Goal: Transaction & Acquisition: Book appointment/travel/reservation

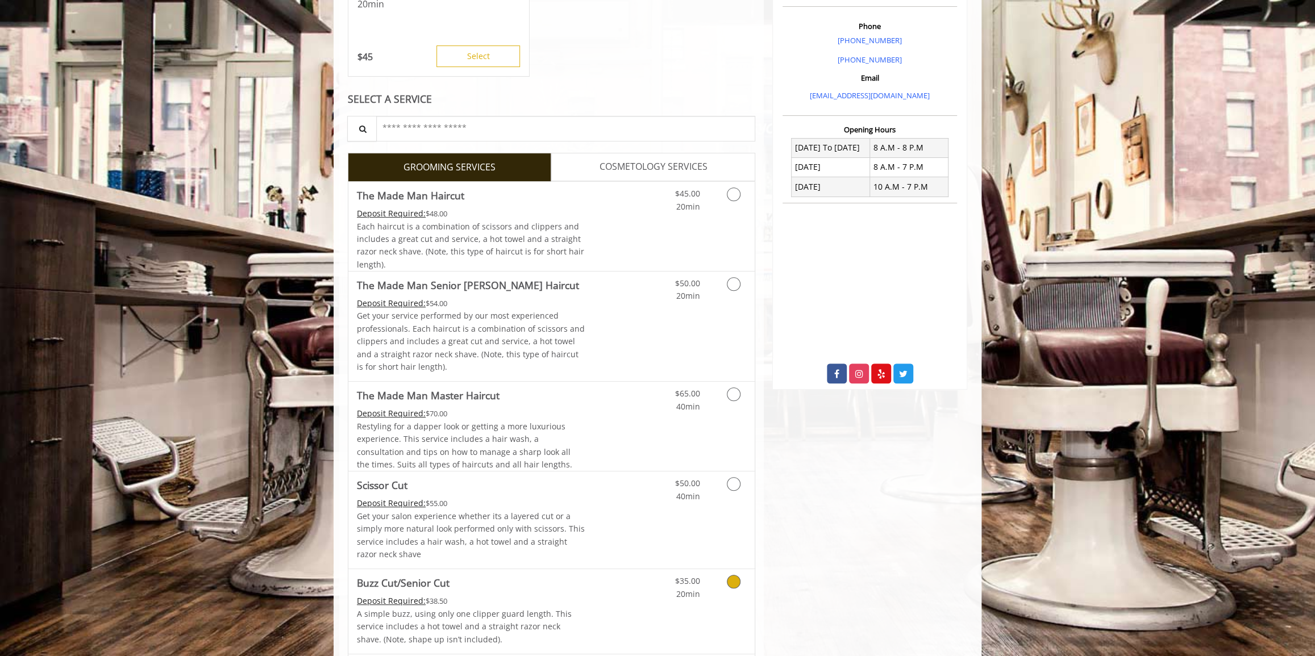
scroll to position [310, 0]
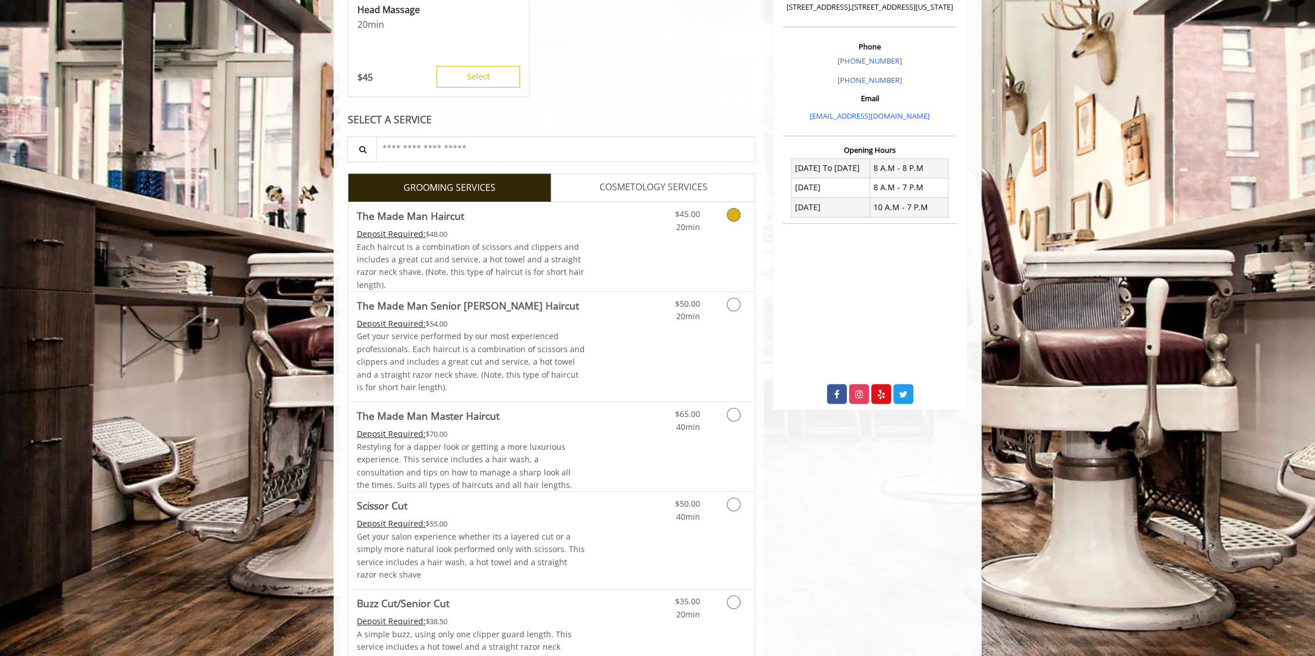
click at [729, 220] on icon "Grooming services" at bounding box center [734, 215] width 14 height 14
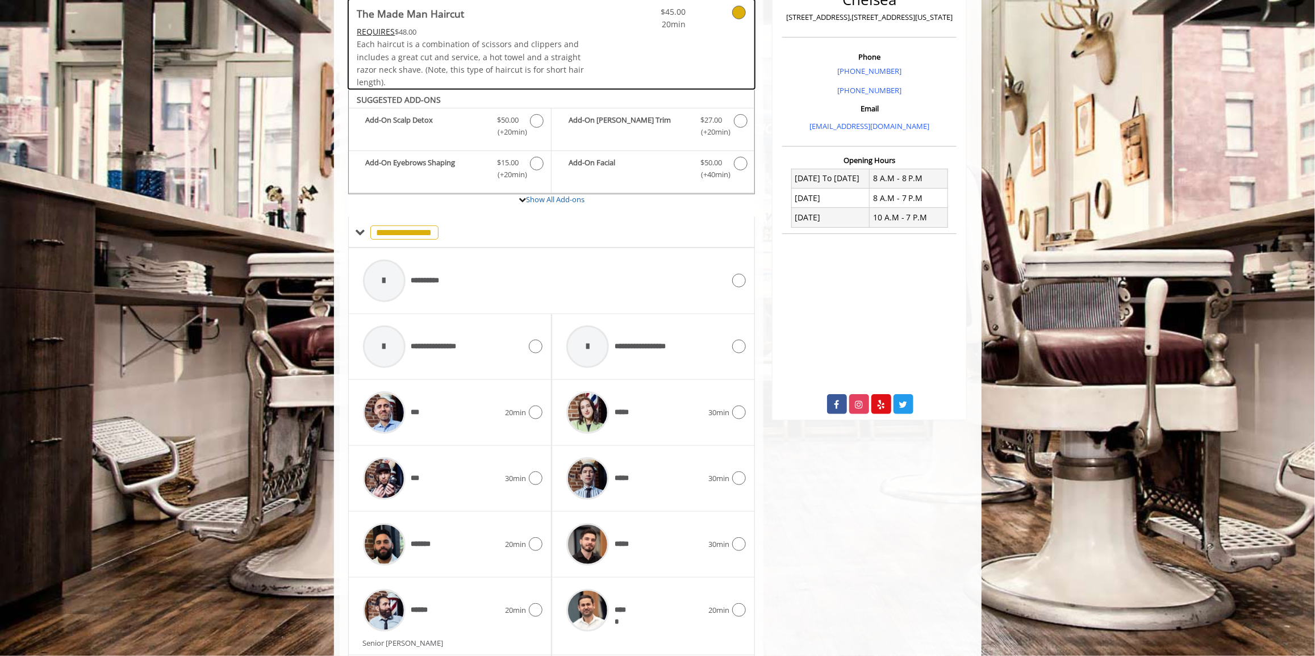
scroll to position [403, 0]
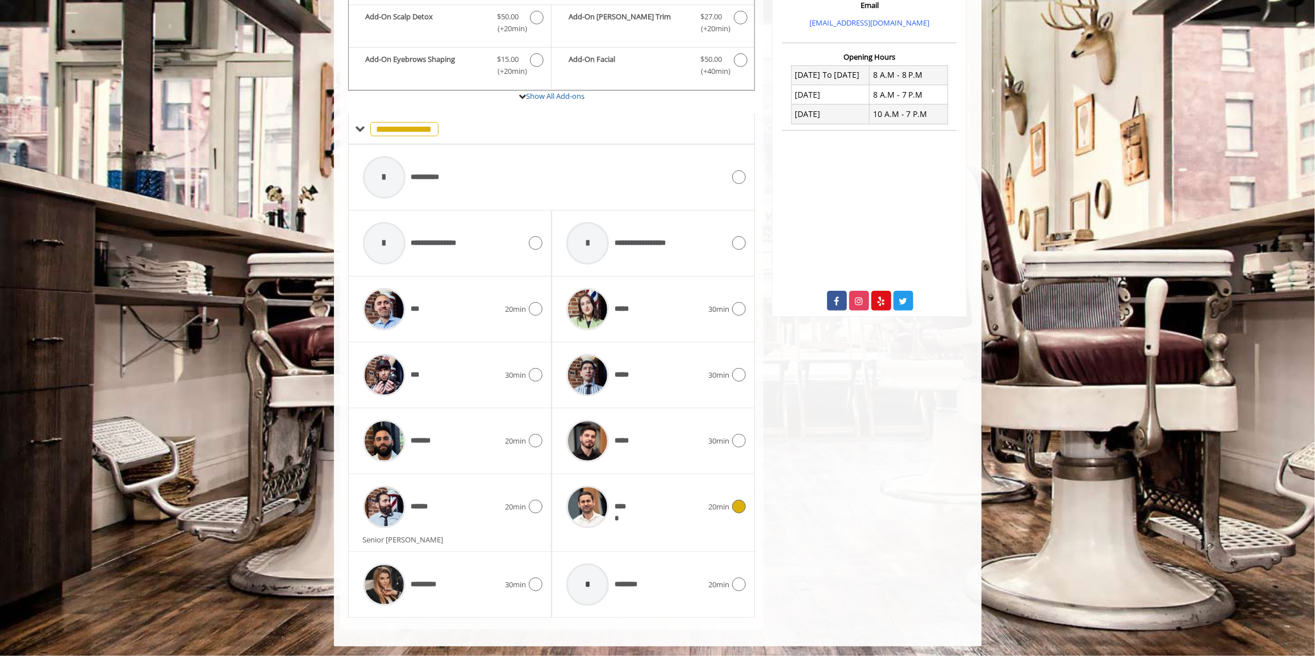
click at [736, 506] on icon at bounding box center [739, 507] width 14 height 14
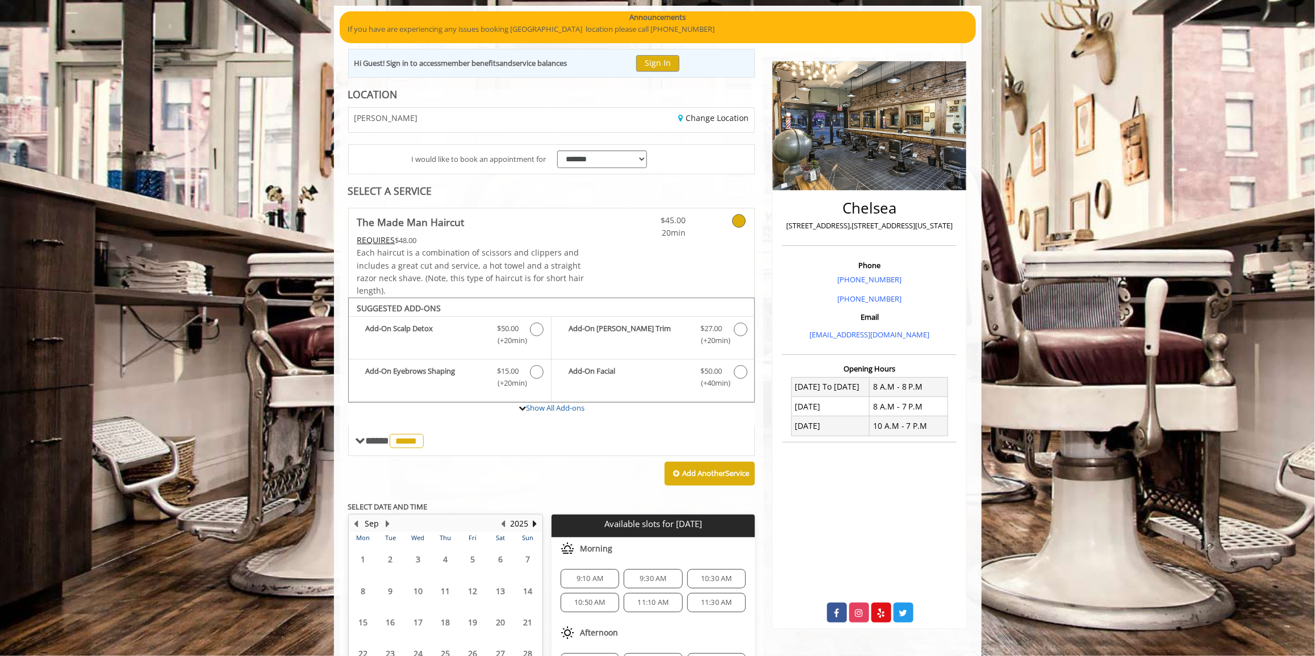
scroll to position [198, 0]
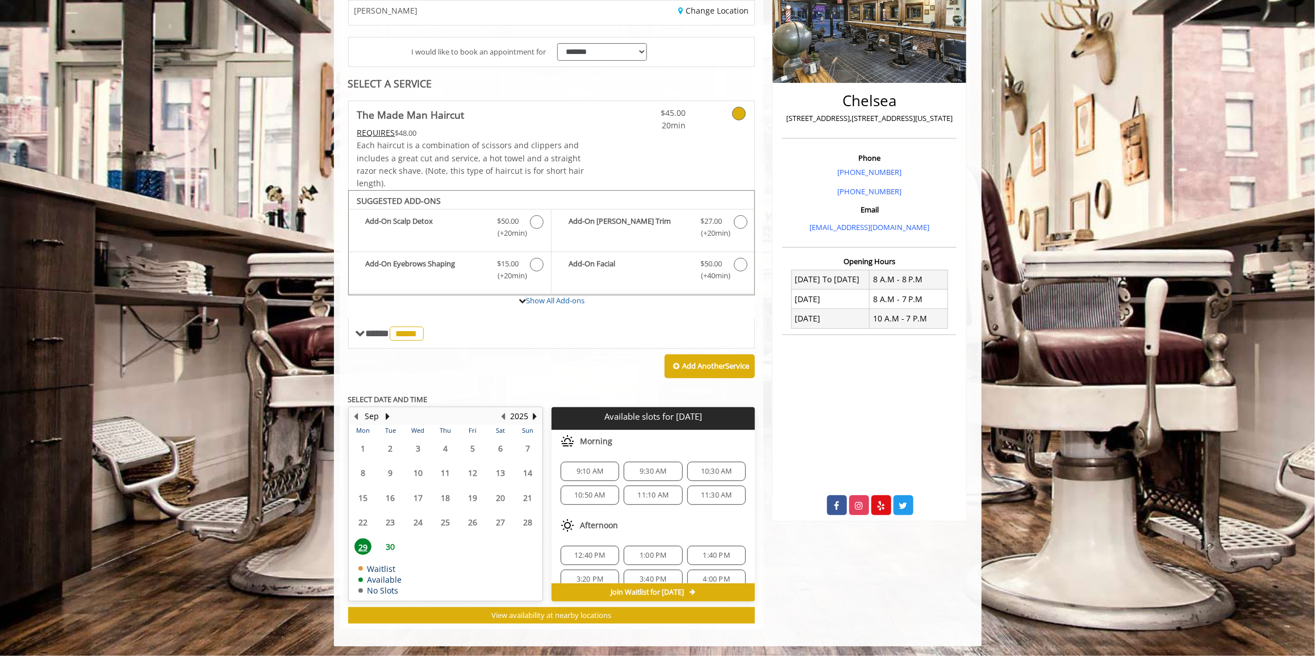
drag, startPoint x: 385, startPoint y: 545, endPoint x: 388, endPoint y: 530, distance: 15.6
click at [385, 545] on span "30" at bounding box center [390, 547] width 17 height 16
click at [360, 543] on span "29" at bounding box center [363, 547] width 17 height 16
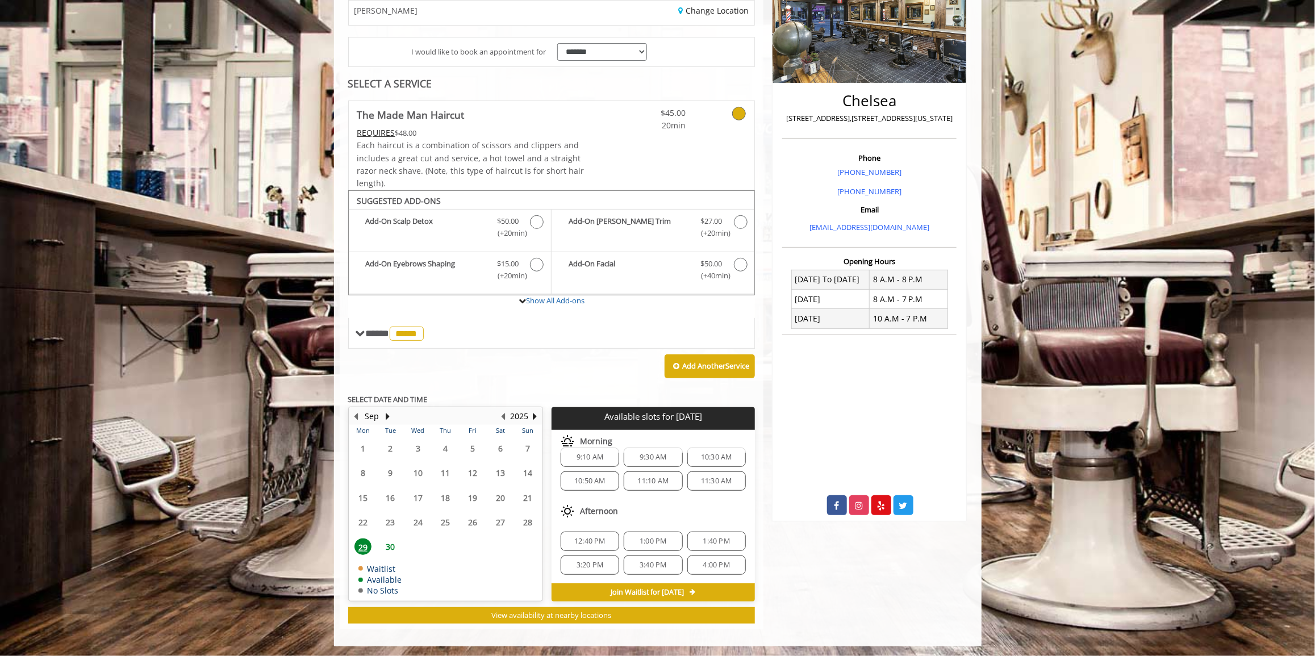
click at [394, 546] on span "30" at bounding box center [390, 547] width 17 height 16
click at [645, 541] on span "6:20 PM" at bounding box center [653, 541] width 27 height 9
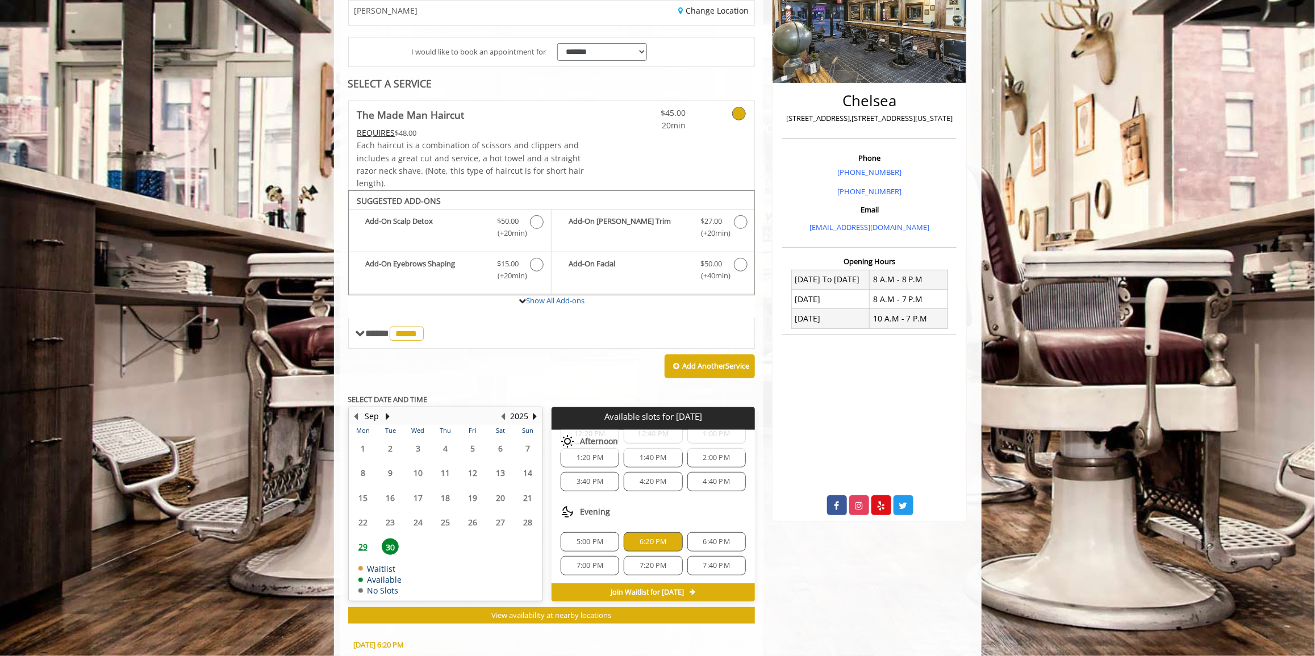
scroll to position [403, 0]
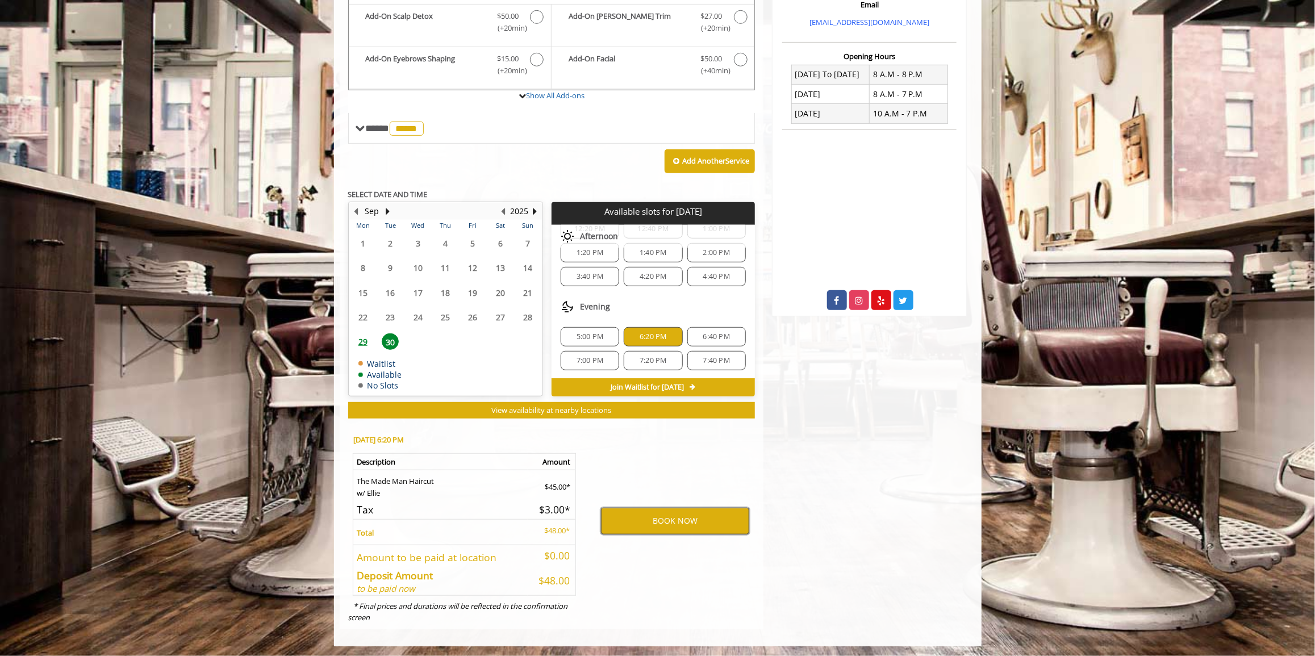
click at [649, 524] on button "BOOK NOW" at bounding box center [675, 521] width 148 height 26
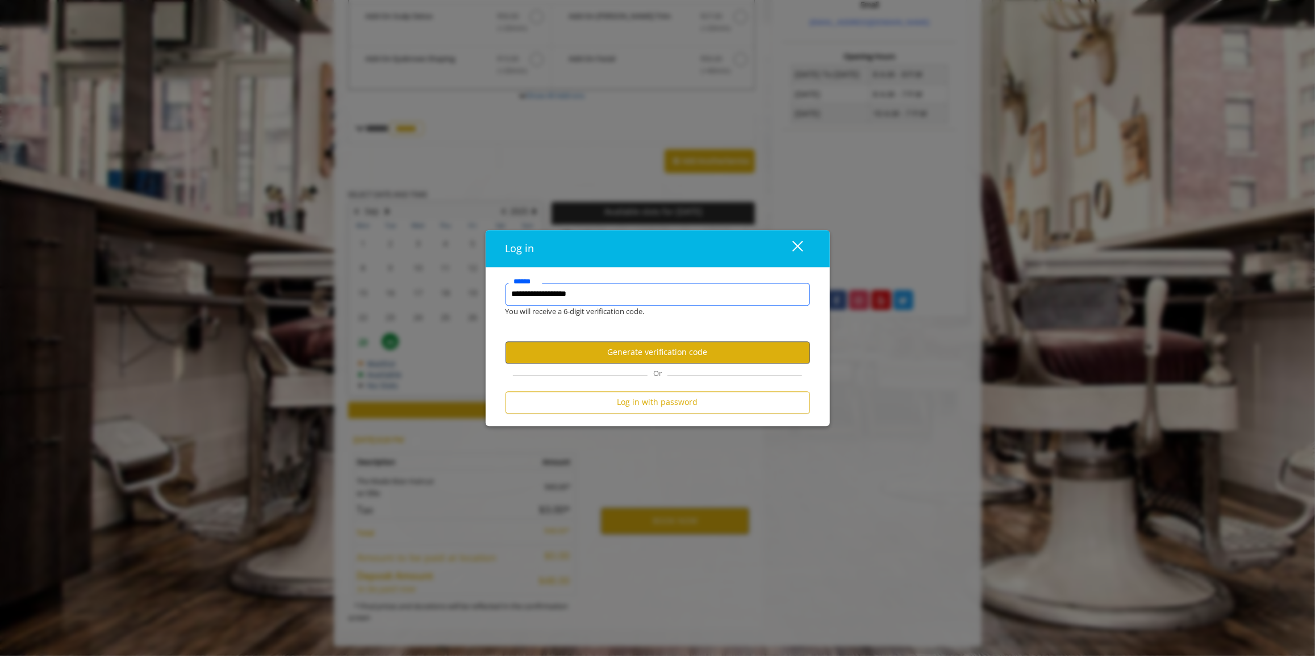
type input "**********"
click at [685, 348] on button "Generate verification code" at bounding box center [658, 352] width 305 height 22
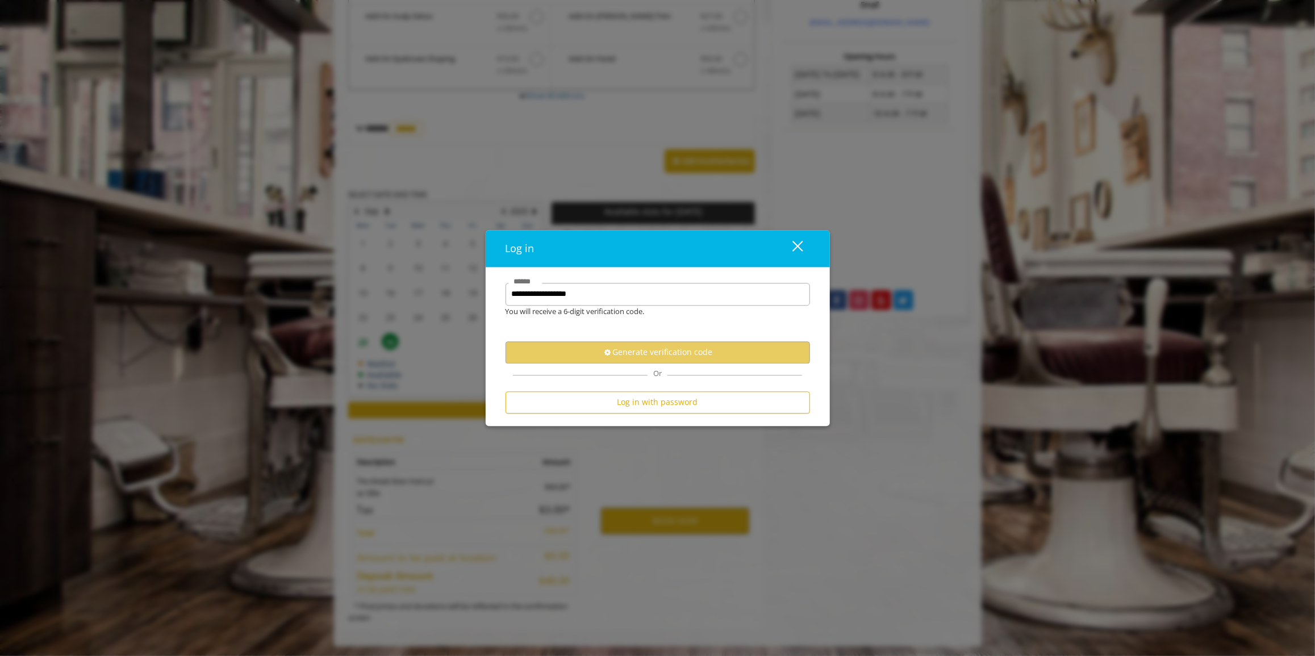
scroll to position [0, 0]
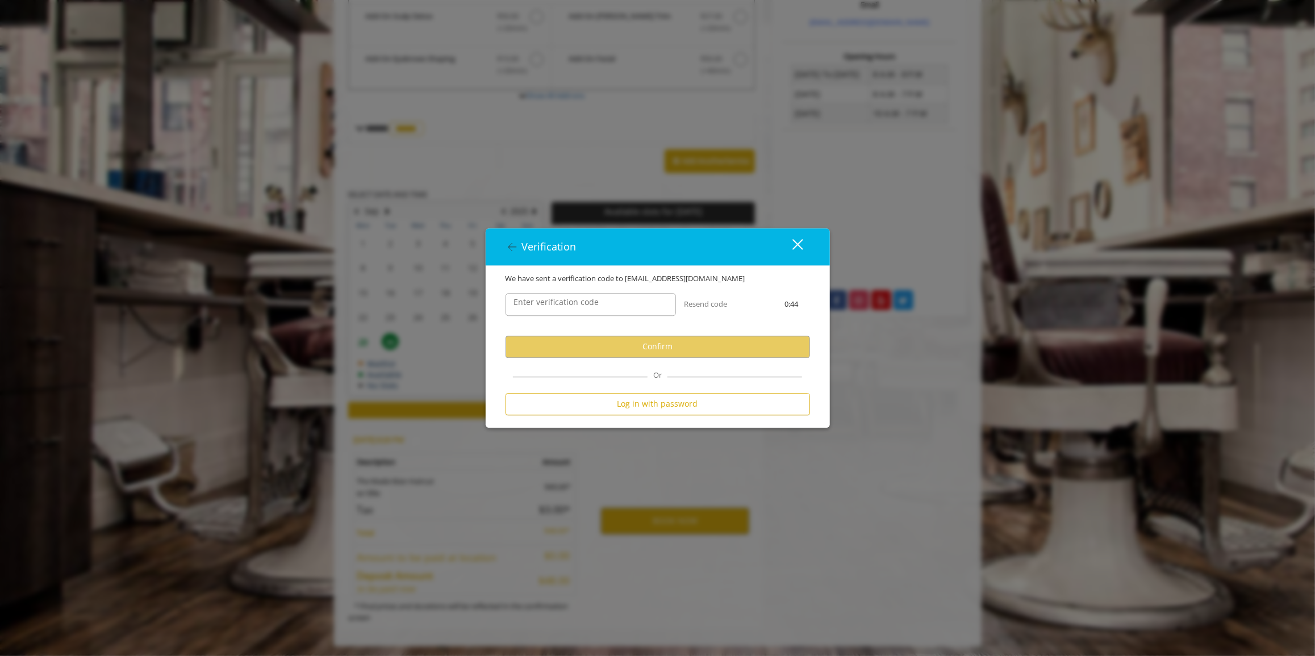
click at [582, 304] on label "Enter verification code" at bounding box center [556, 302] width 97 height 12
click at [582, 304] on input "Enter verification code" at bounding box center [591, 304] width 170 height 23
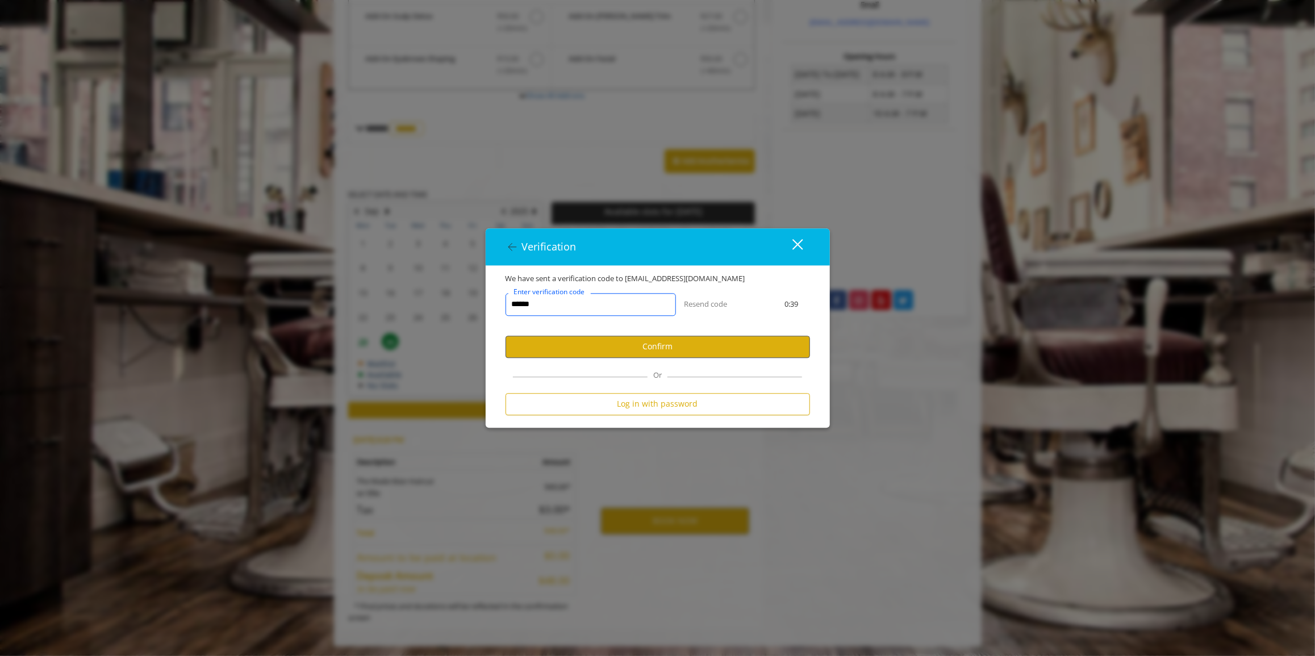
type input "******"
click at [639, 347] on button "Confirm" at bounding box center [658, 347] width 305 height 22
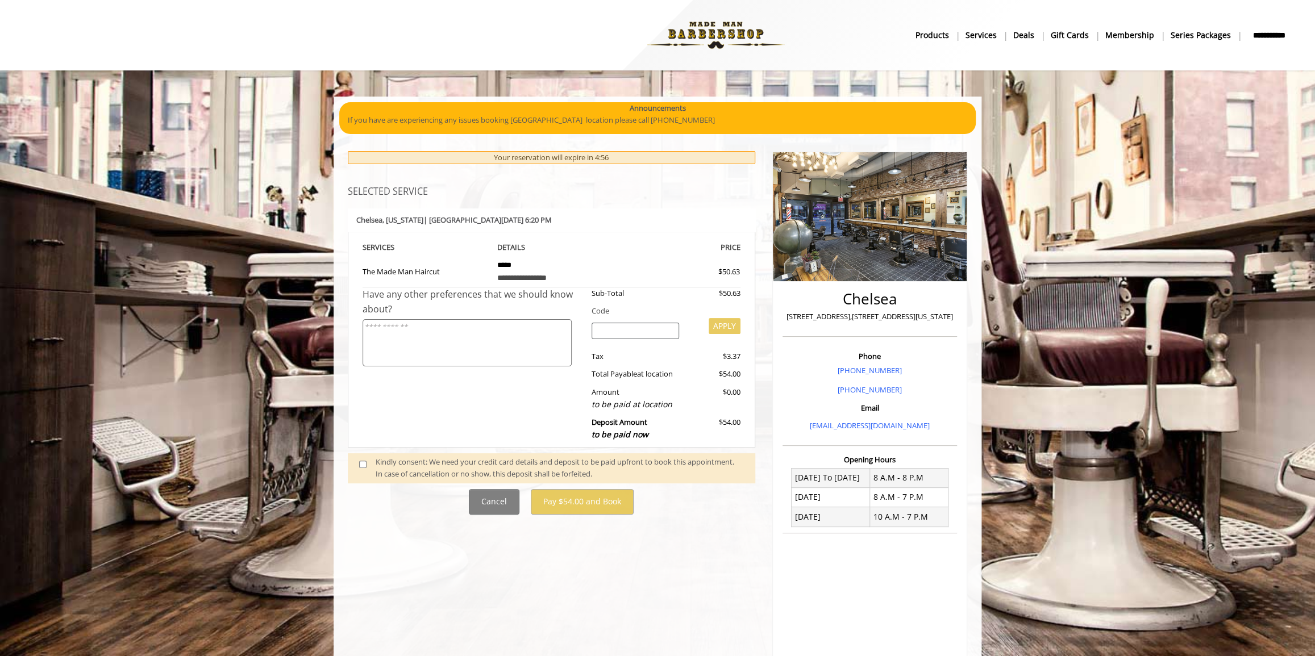
click at [361, 468] on span at bounding box center [368, 468] width 34 height 24
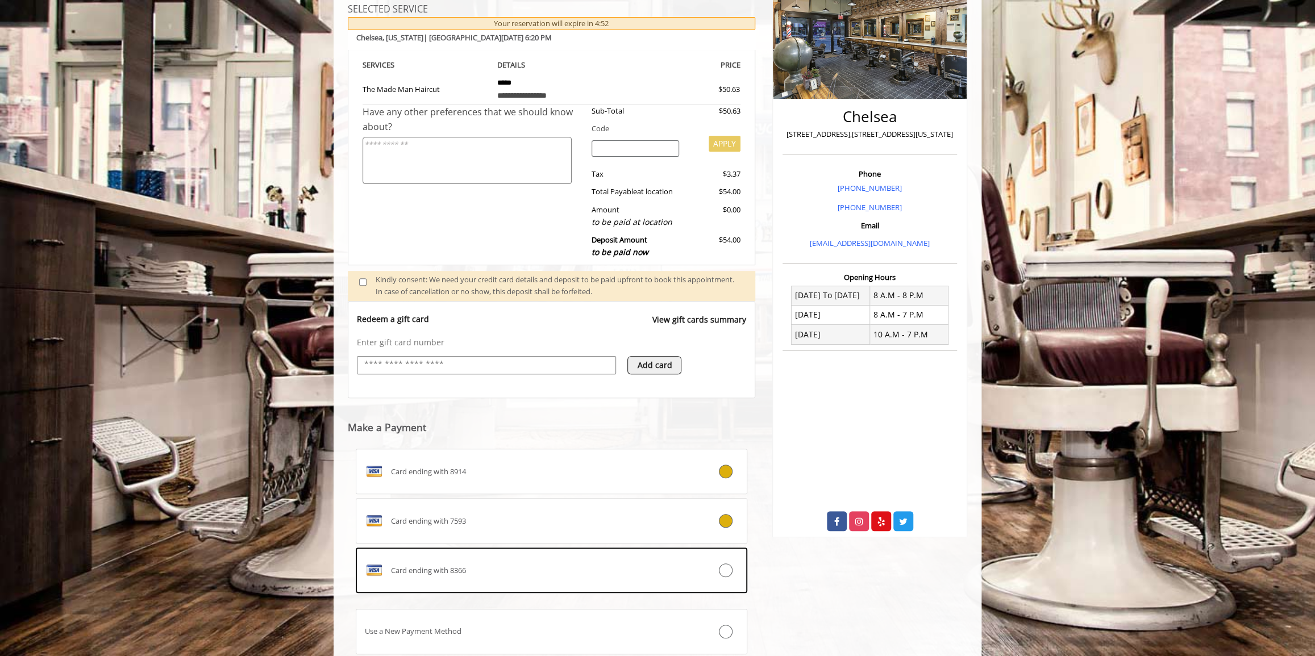
scroll to position [262, 0]
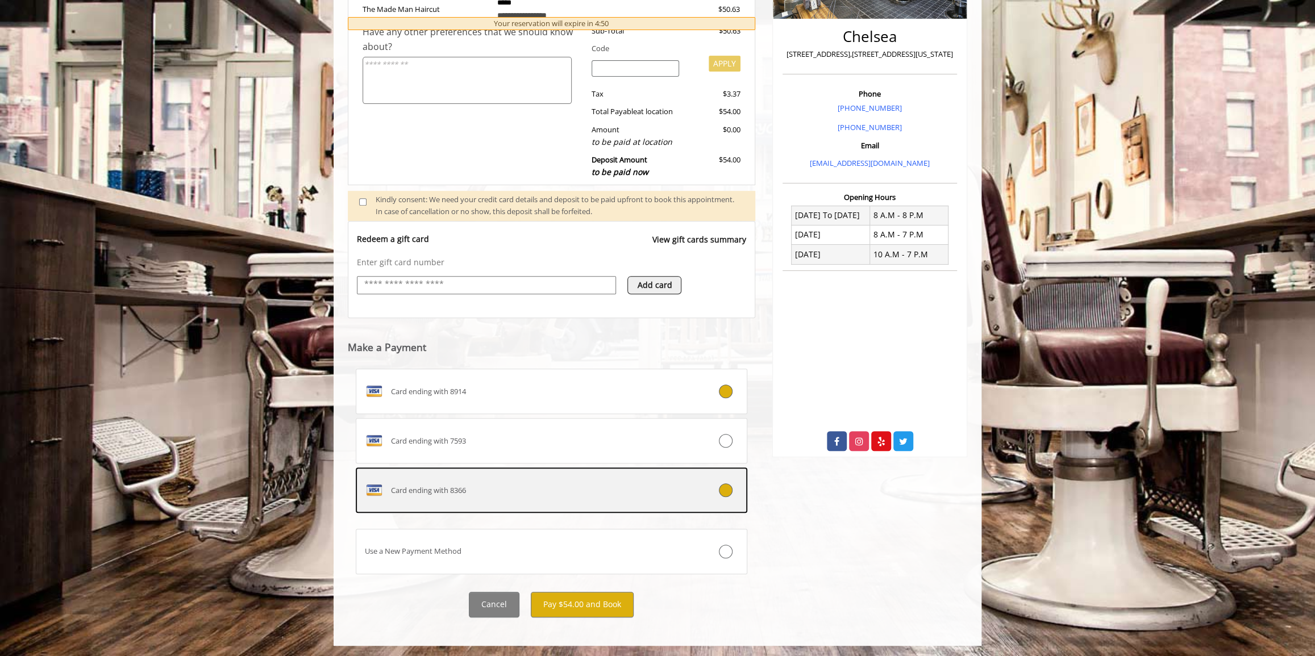
click at [729, 489] on icon at bounding box center [726, 490] width 14 height 14
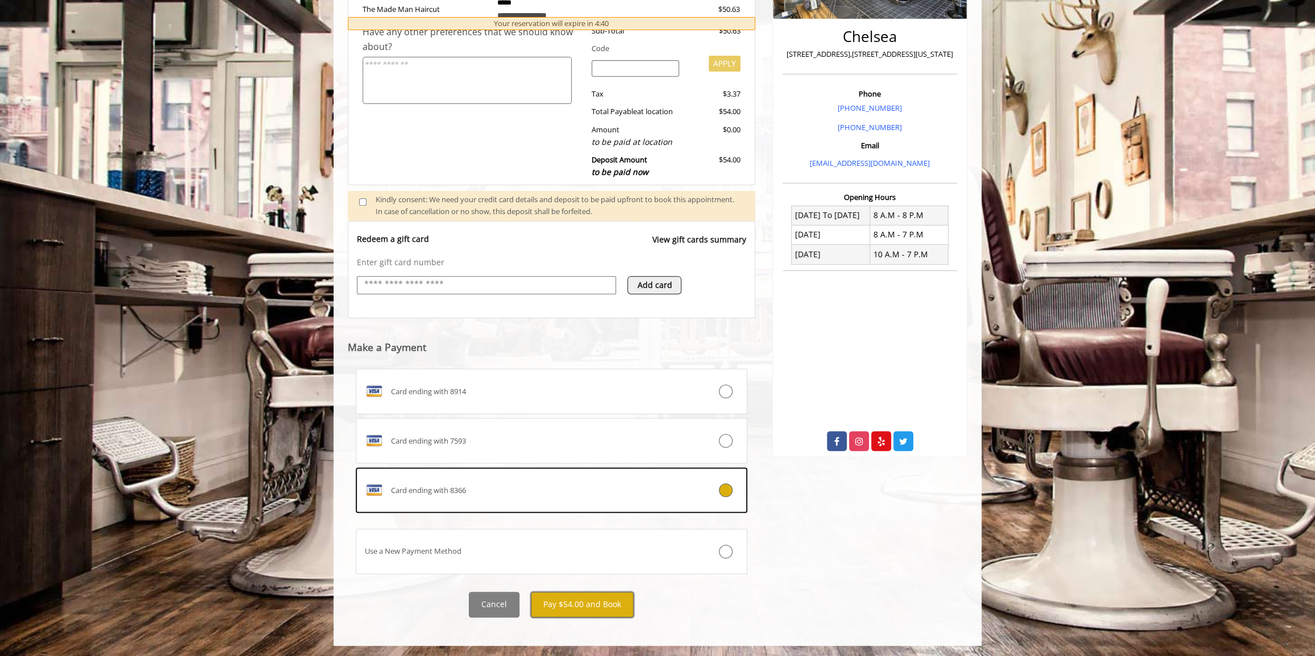
click at [614, 602] on button "Pay $54.00 and Book" at bounding box center [582, 605] width 103 height 26
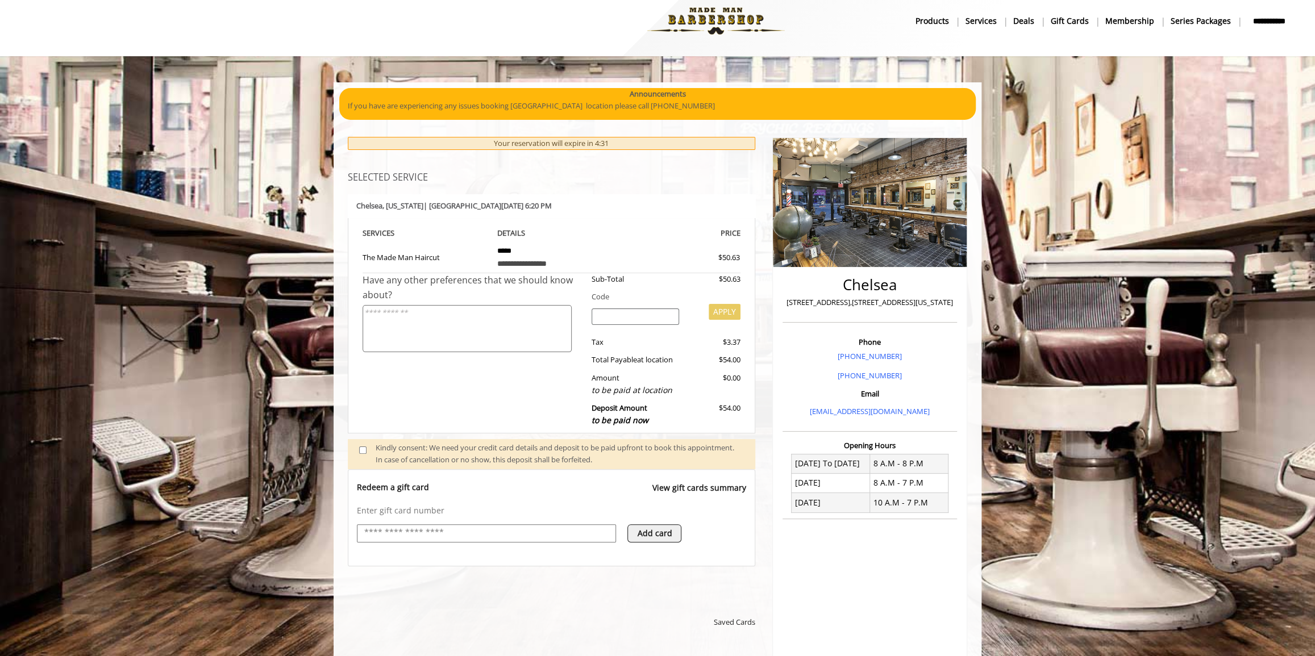
scroll to position [0, 0]
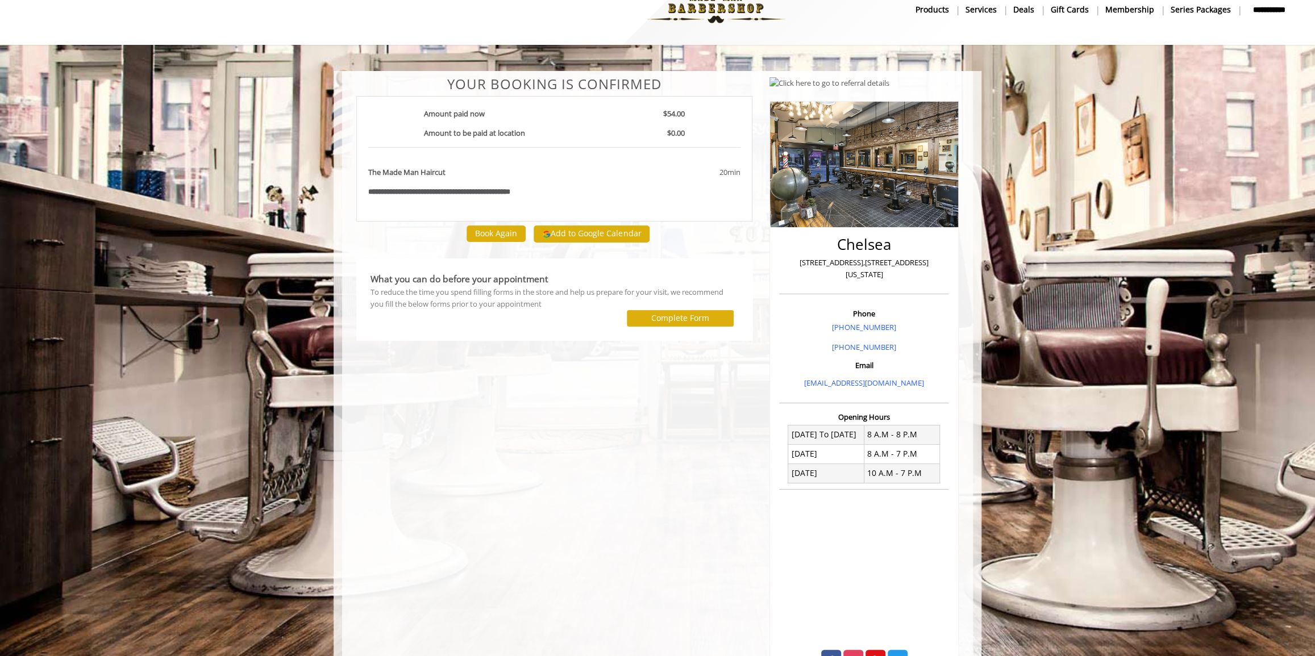
scroll to position [61, 0]
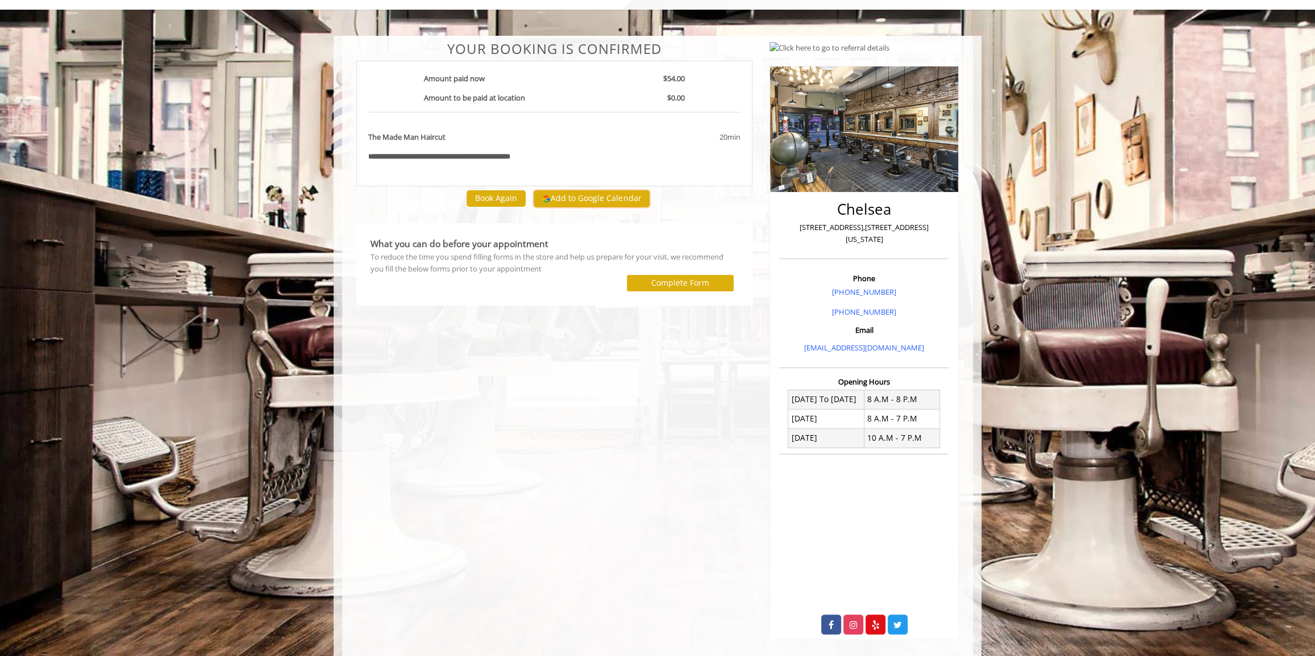
click at [615, 203] on button "Add to Google Calendar" at bounding box center [591, 198] width 116 height 17
